Goal: Information Seeking & Learning: Learn about a topic

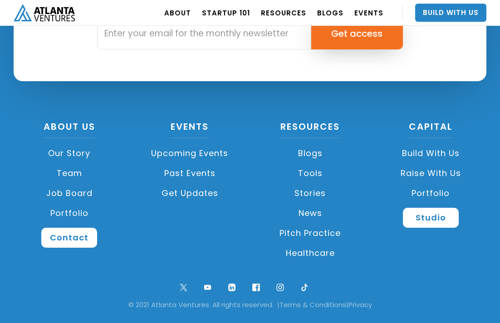
scroll to position [2142, 0]
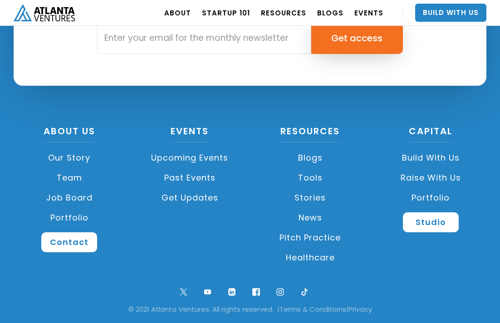
click at [74, 177] on link "Team" at bounding box center [70, 178] width 112 height 20
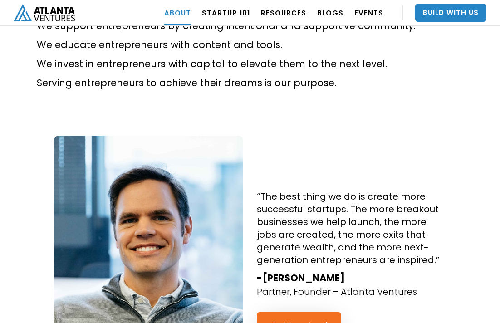
scroll to position [728, 0]
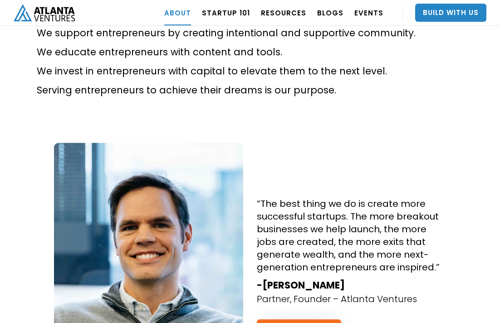
click at [43, 10] on img "home" at bounding box center [44, 12] width 61 height 17
